Goal: Task Accomplishment & Management: Manage account settings

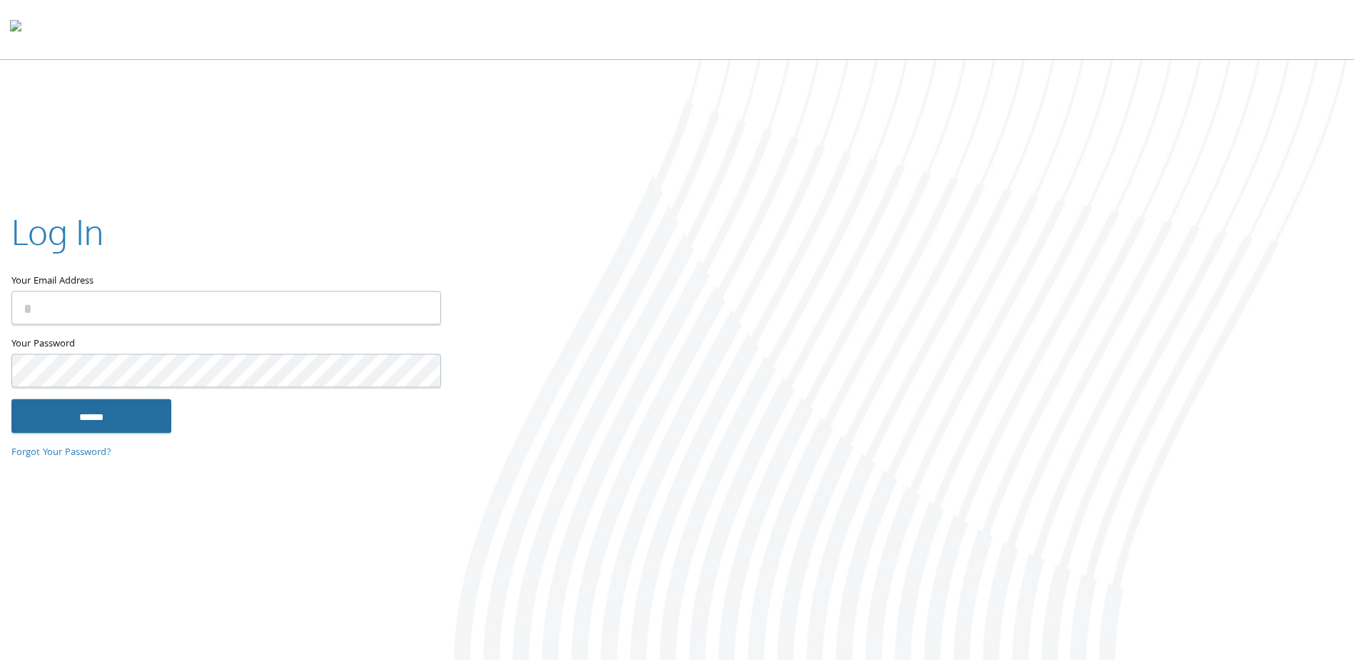
type input "**********"
click at [104, 430] on input "******" at bounding box center [91, 416] width 160 height 34
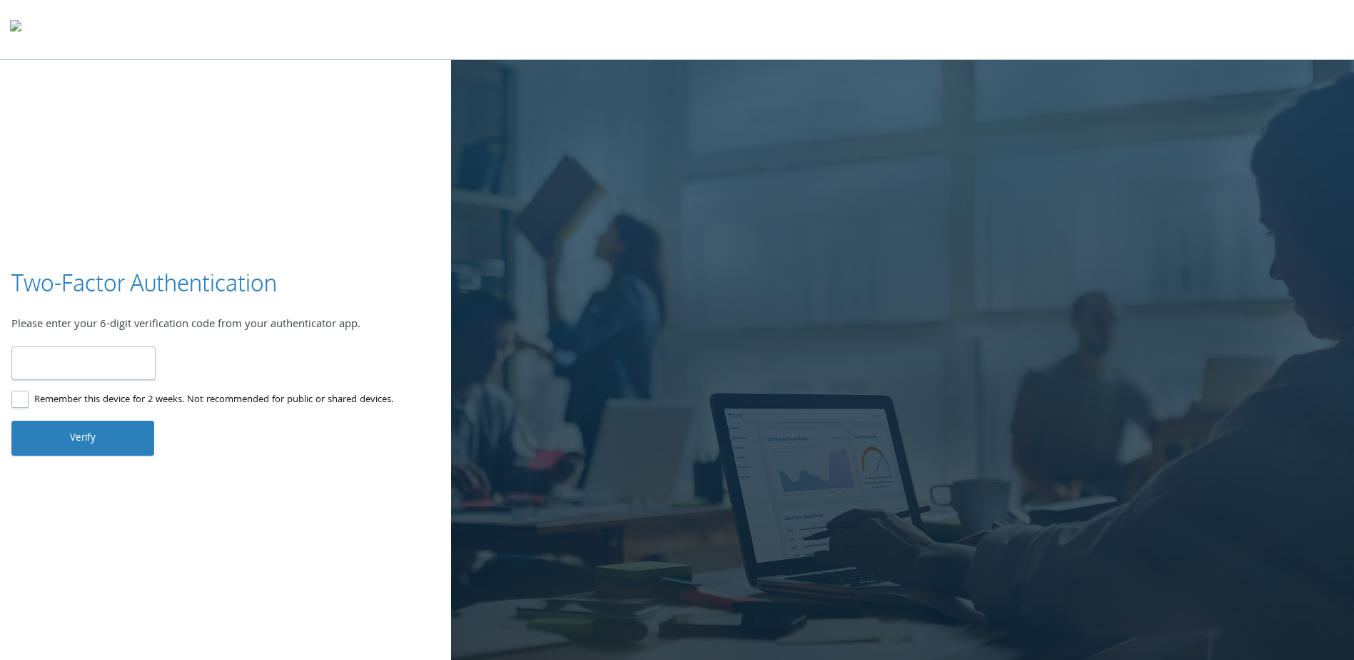
type input "******"
